Goal: Information Seeking & Learning: Learn about a topic

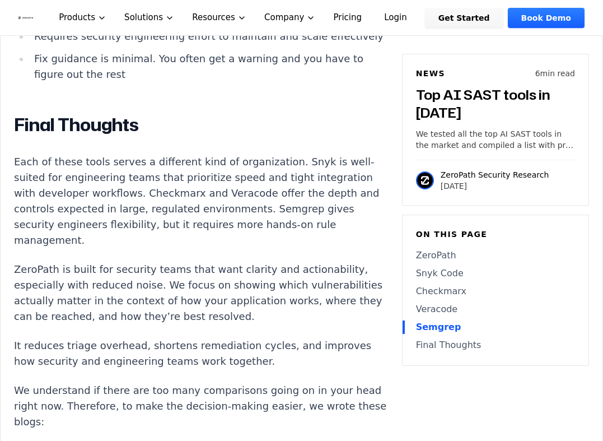
scroll to position [4071, 0]
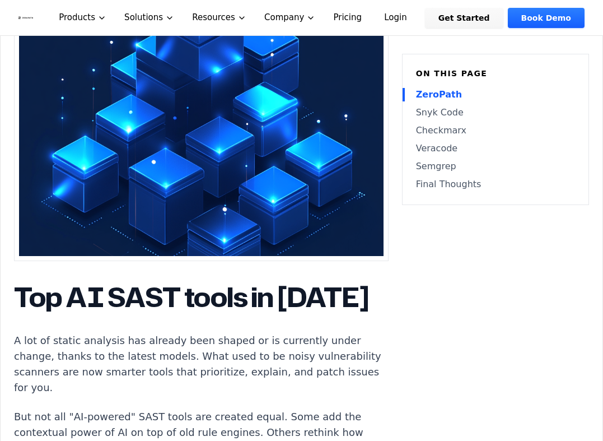
scroll to position [0, 0]
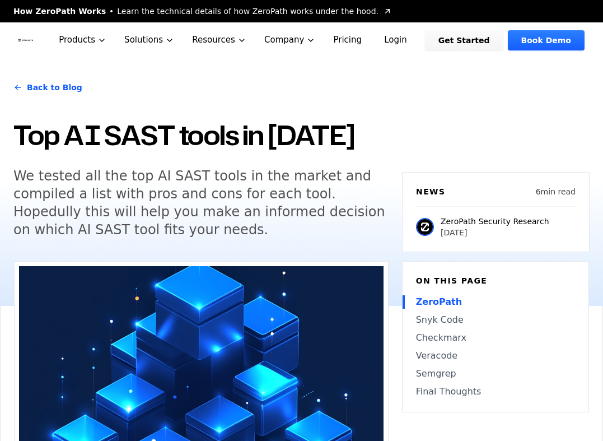
click at [453, 385] on link "Final Thoughts" at bounding box center [495, 391] width 159 height 13
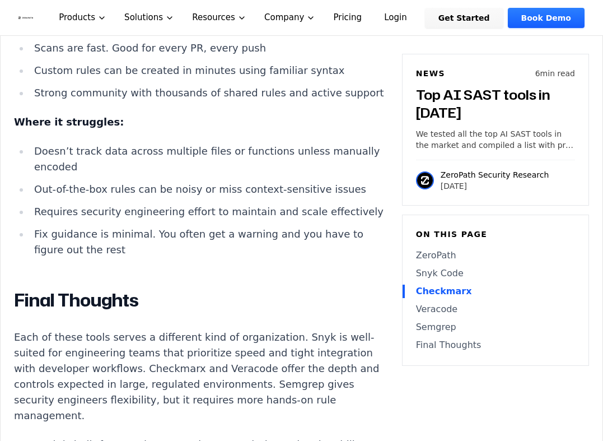
scroll to position [3890, 0]
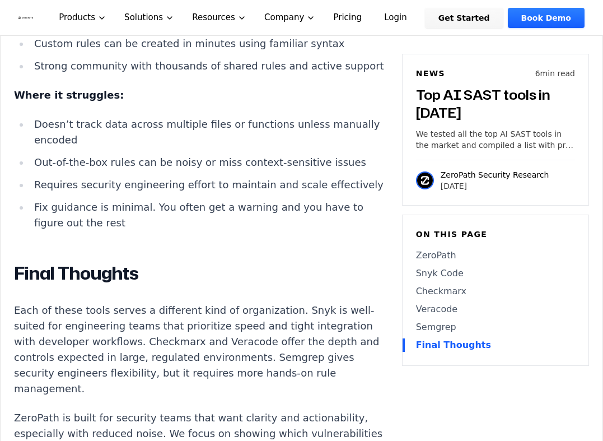
click at [277, 303] on p "Each of these tools serves a different kind of organization. Snyk is well-suite…" at bounding box center [201, 350] width 375 height 94
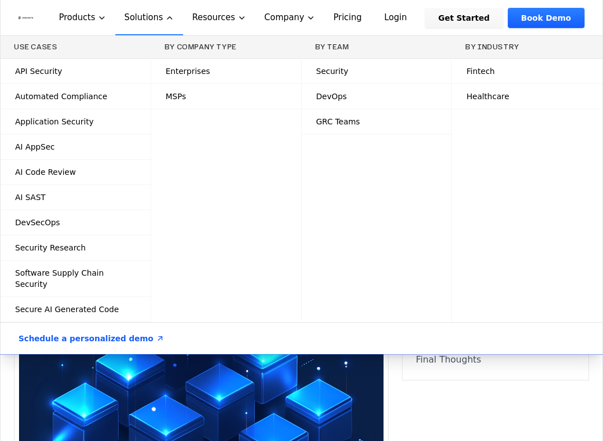
scroll to position [0, 0]
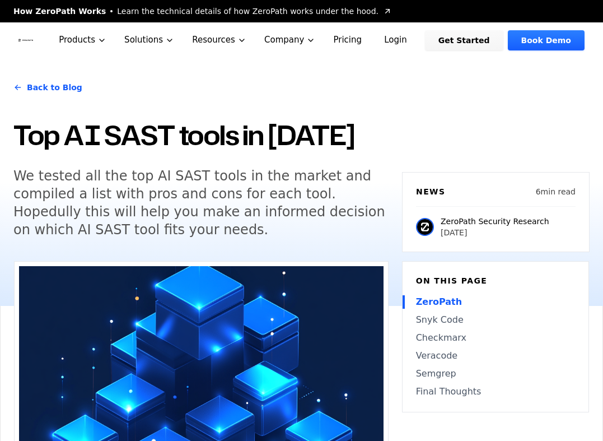
click at [242, 130] on h1 "Top AI SAST tools in [DATE]" at bounding box center [200, 135] width 375 height 37
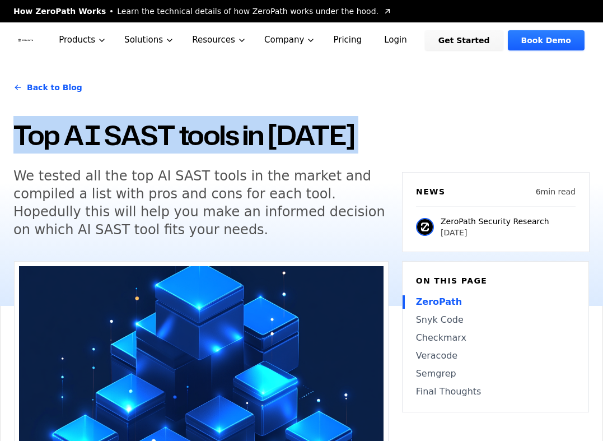
click at [242, 130] on h1 "Top AI SAST tools in [DATE]" at bounding box center [200, 135] width 375 height 37
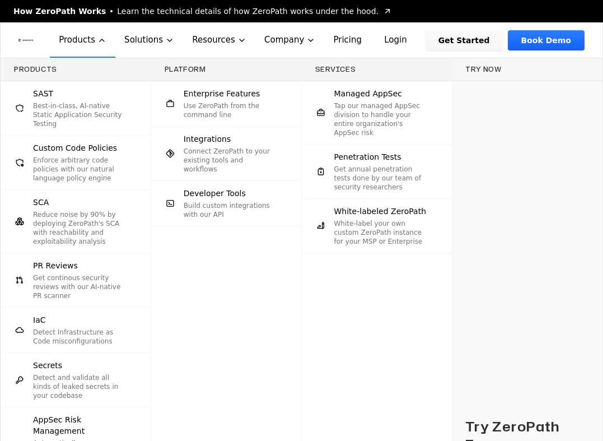
copy h1 "Top AI SAST tools in [DATE]"
